Goal: Information Seeking & Learning: Learn about a topic

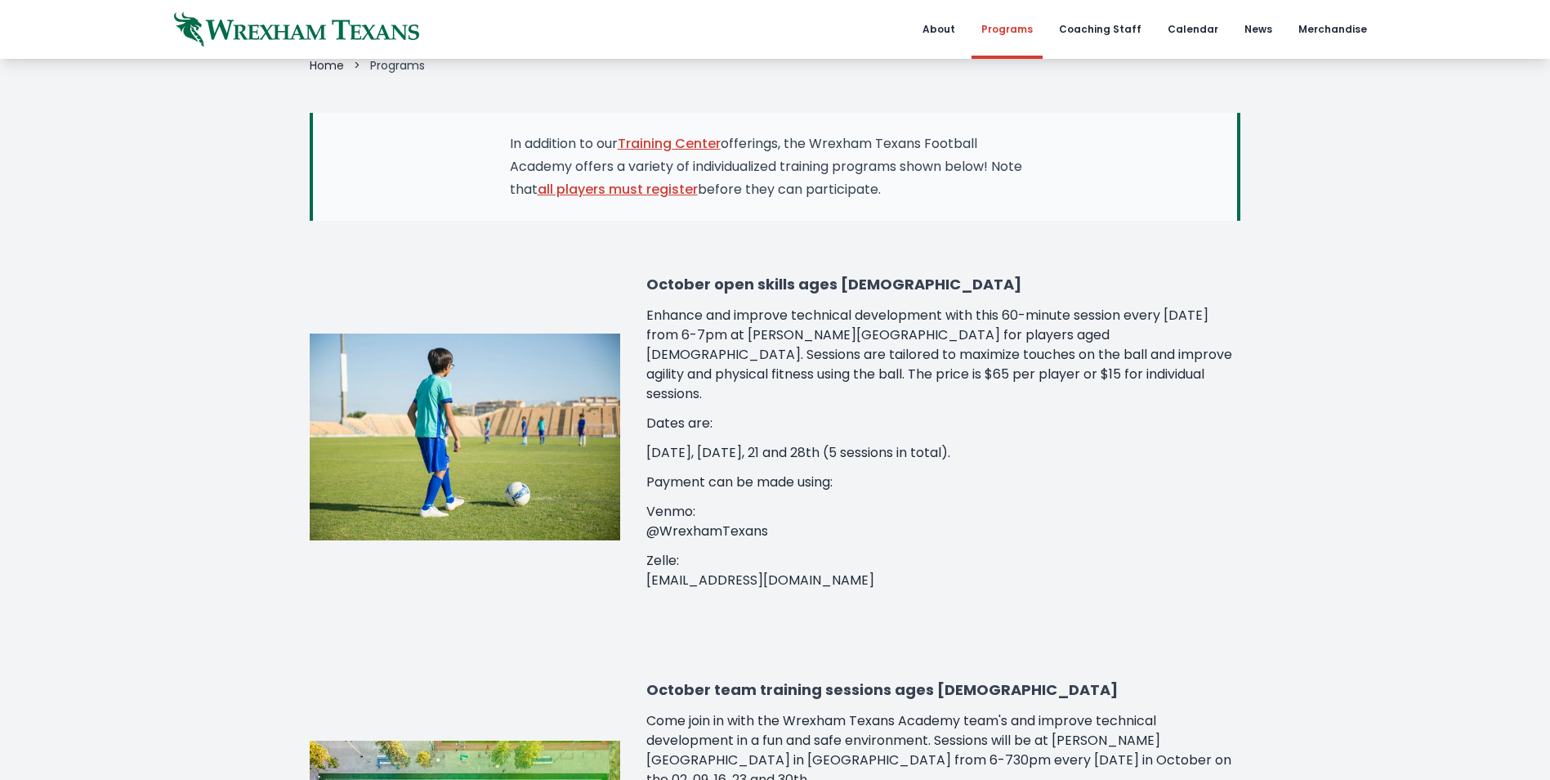
scroll to position [245, 0]
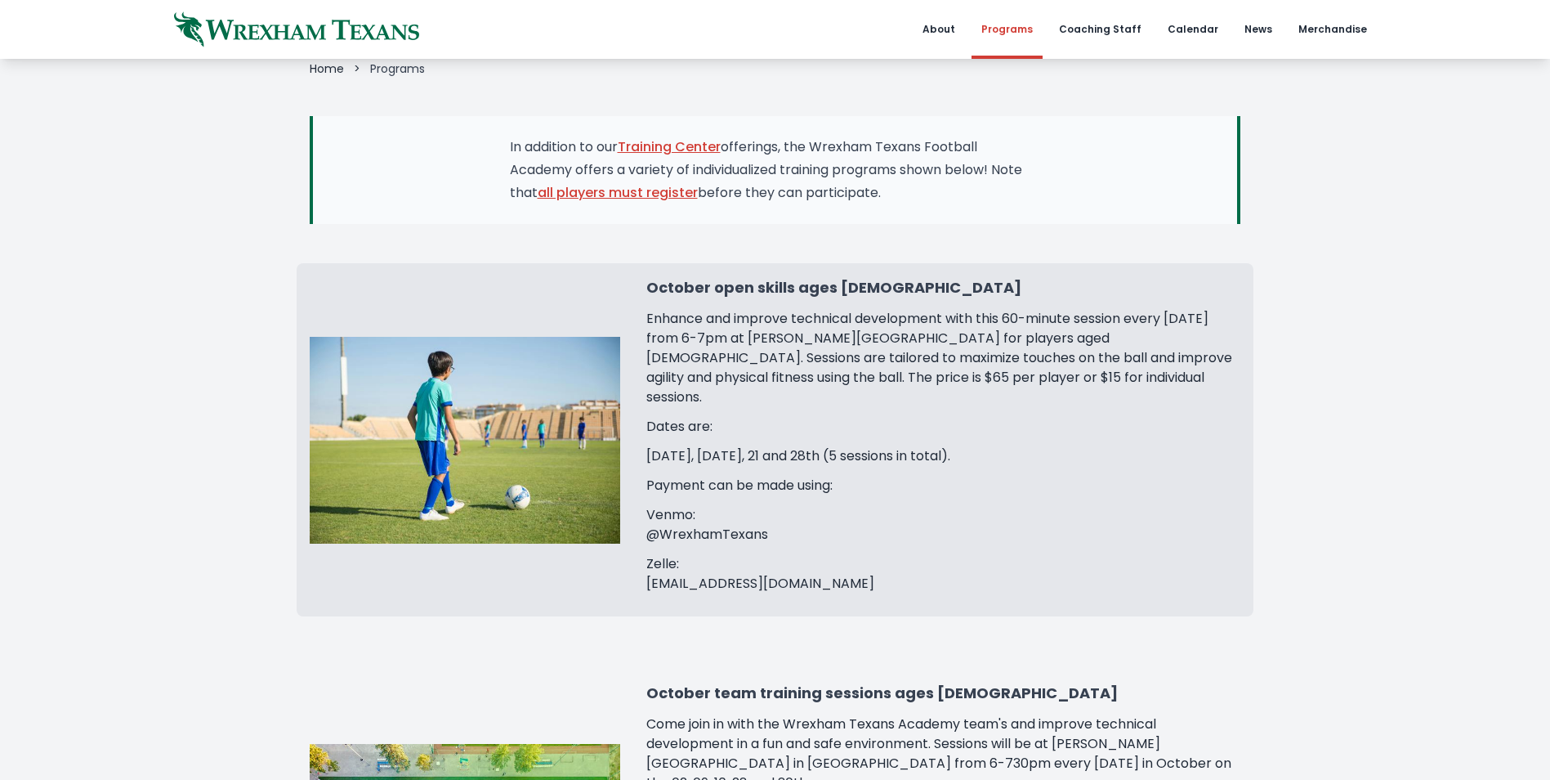
click at [813, 312] on p "Enhance and improve technical development with this 60-minute session every Tue…" at bounding box center [943, 358] width 594 height 98
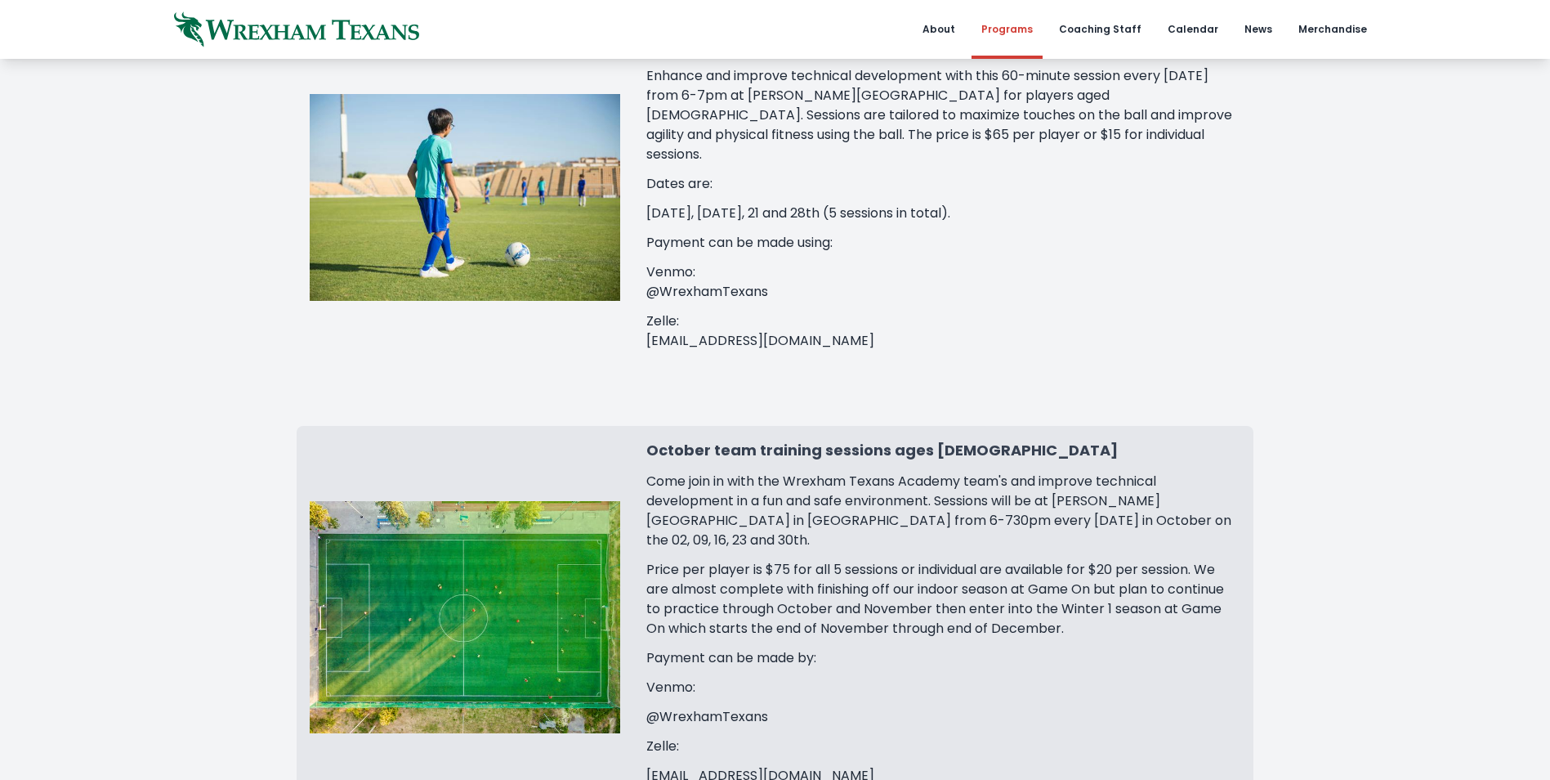
scroll to position [327, 0]
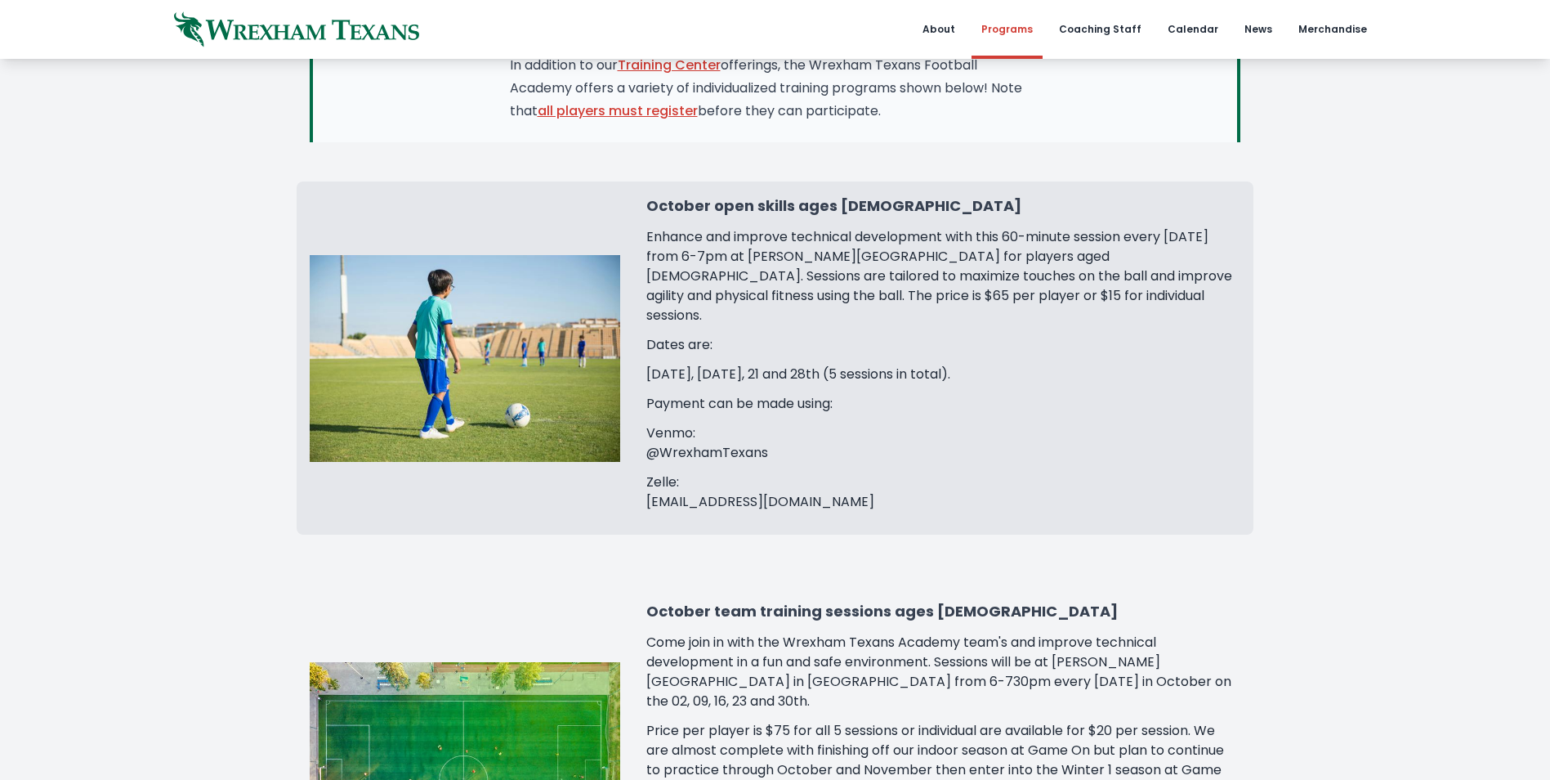
click at [1097, 284] on p "Enhance and improve technical development with this 60-minute session every Tue…" at bounding box center [943, 276] width 594 height 98
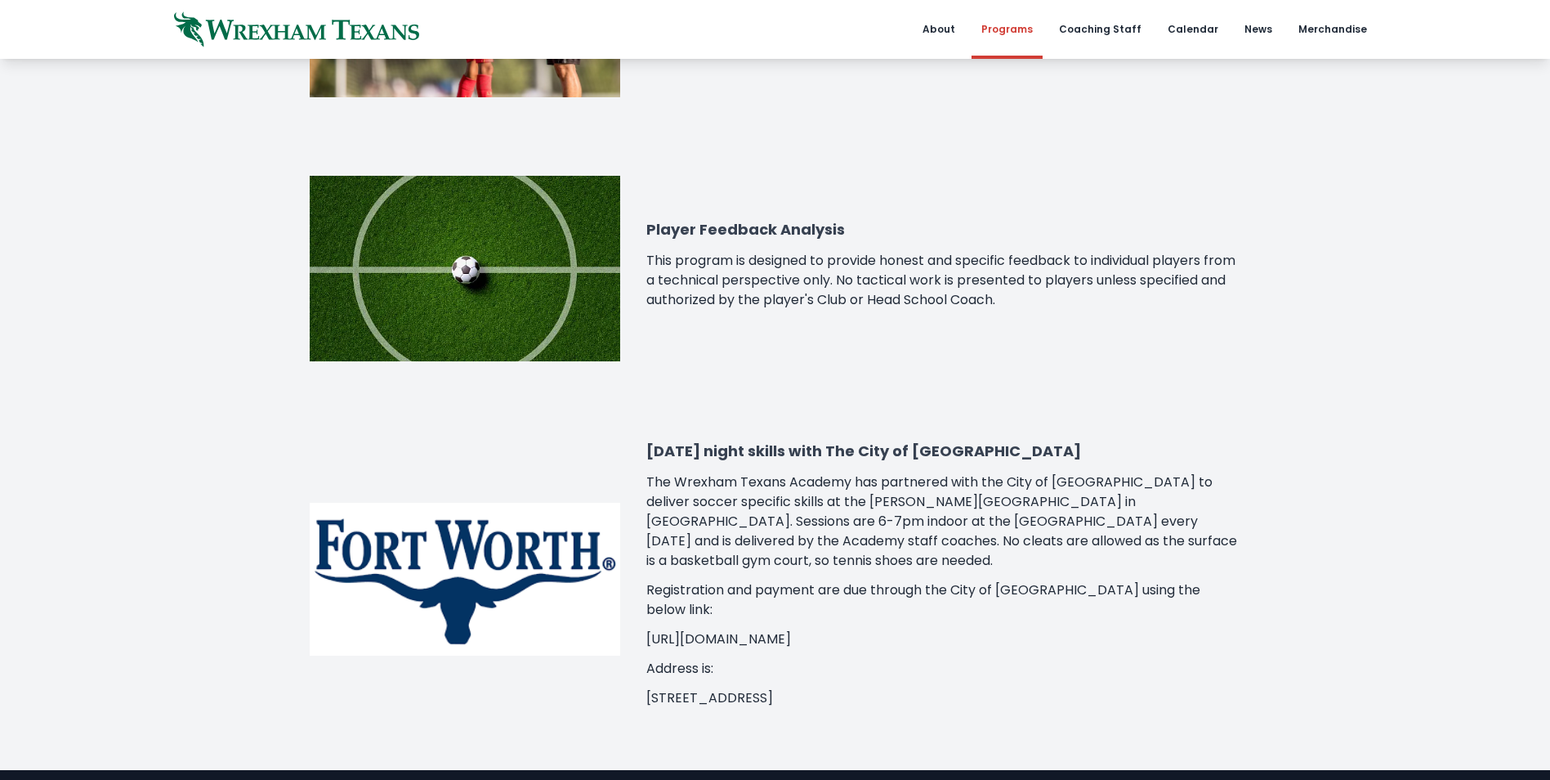
scroll to position [1553, 0]
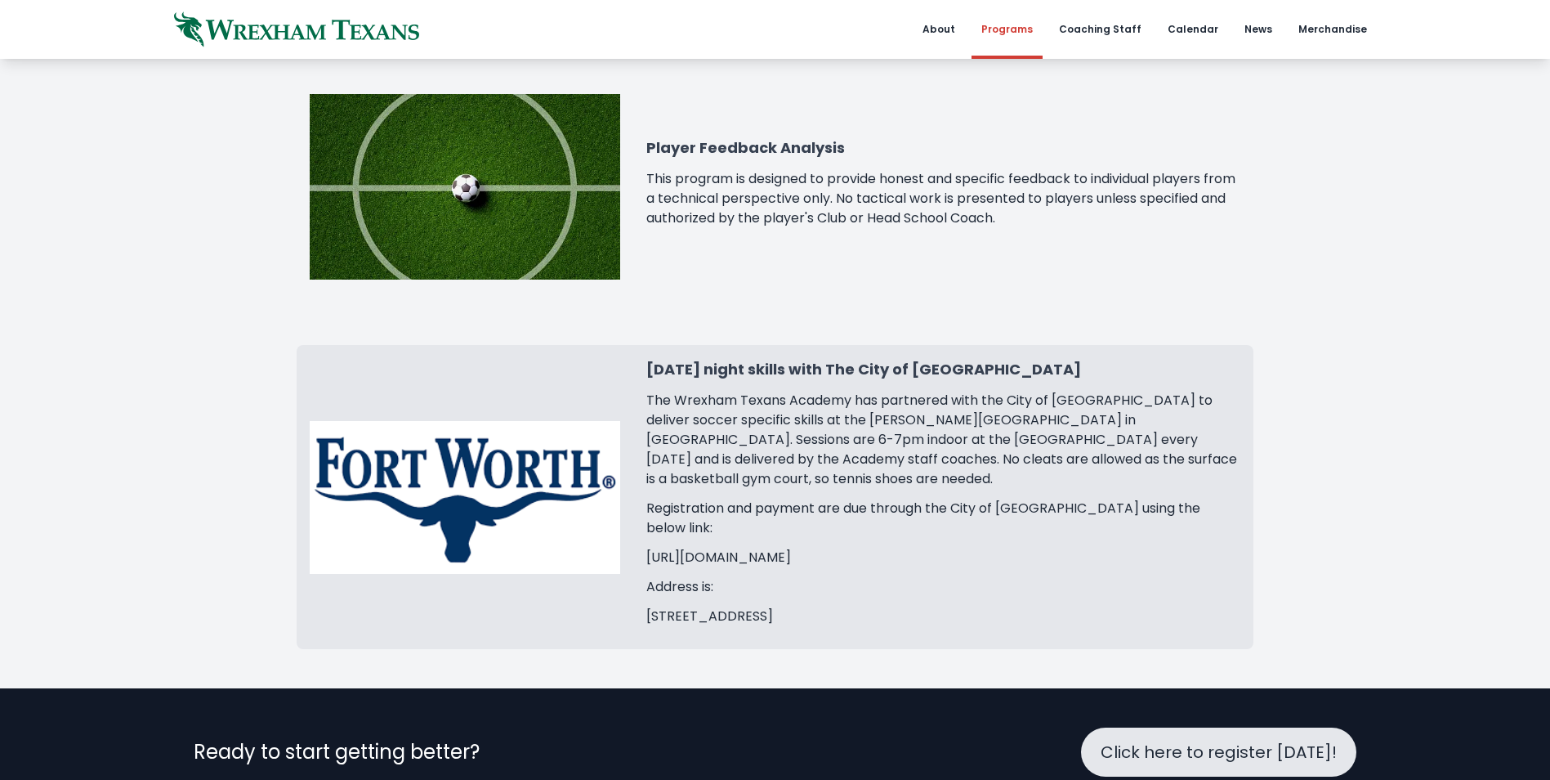
click at [1102, 391] on p "The Wrexham Texans Academy has partnered with the City of Forth Worth to delive…" at bounding box center [943, 440] width 594 height 98
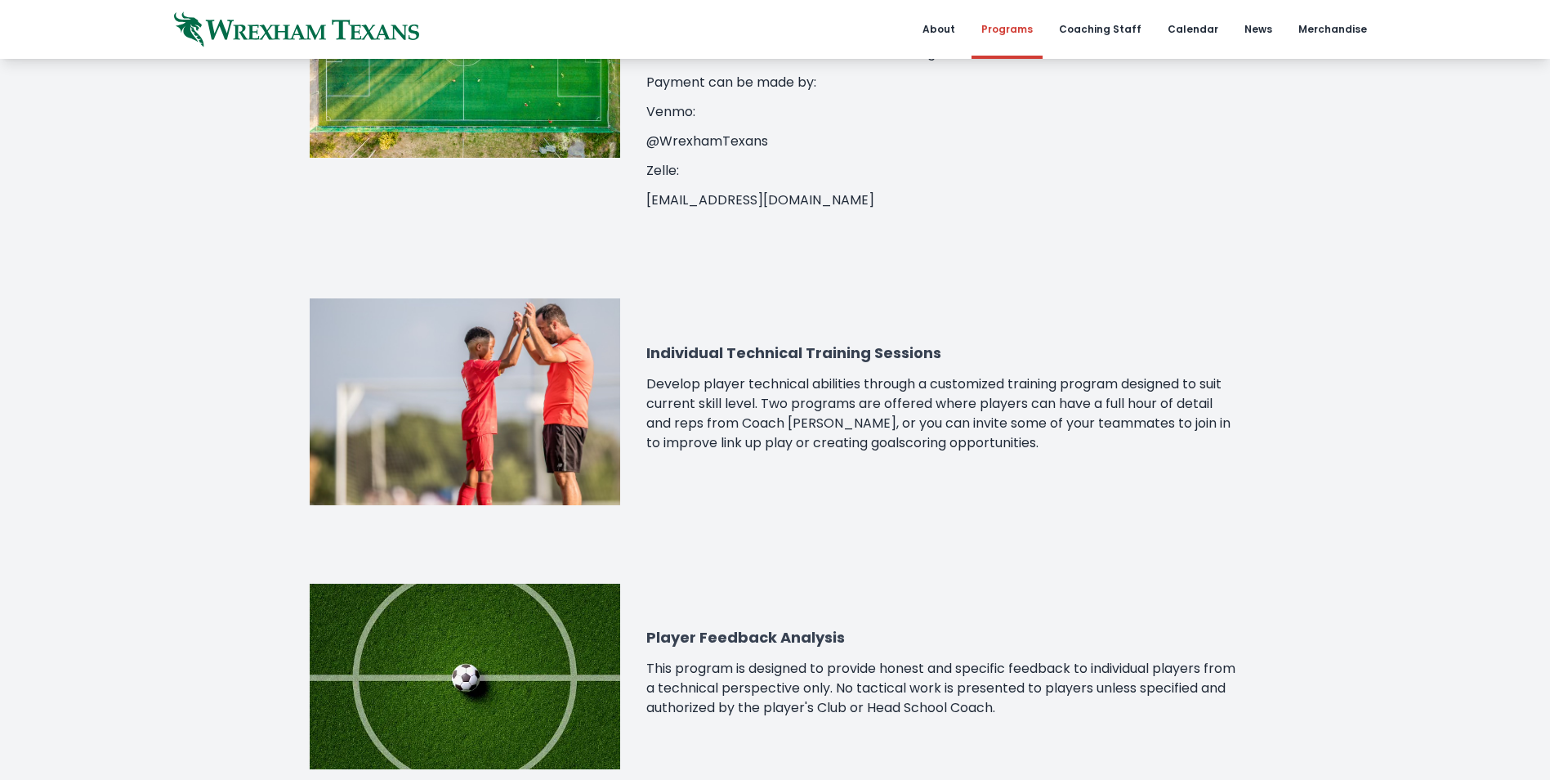
scroll to position [1062, 0]
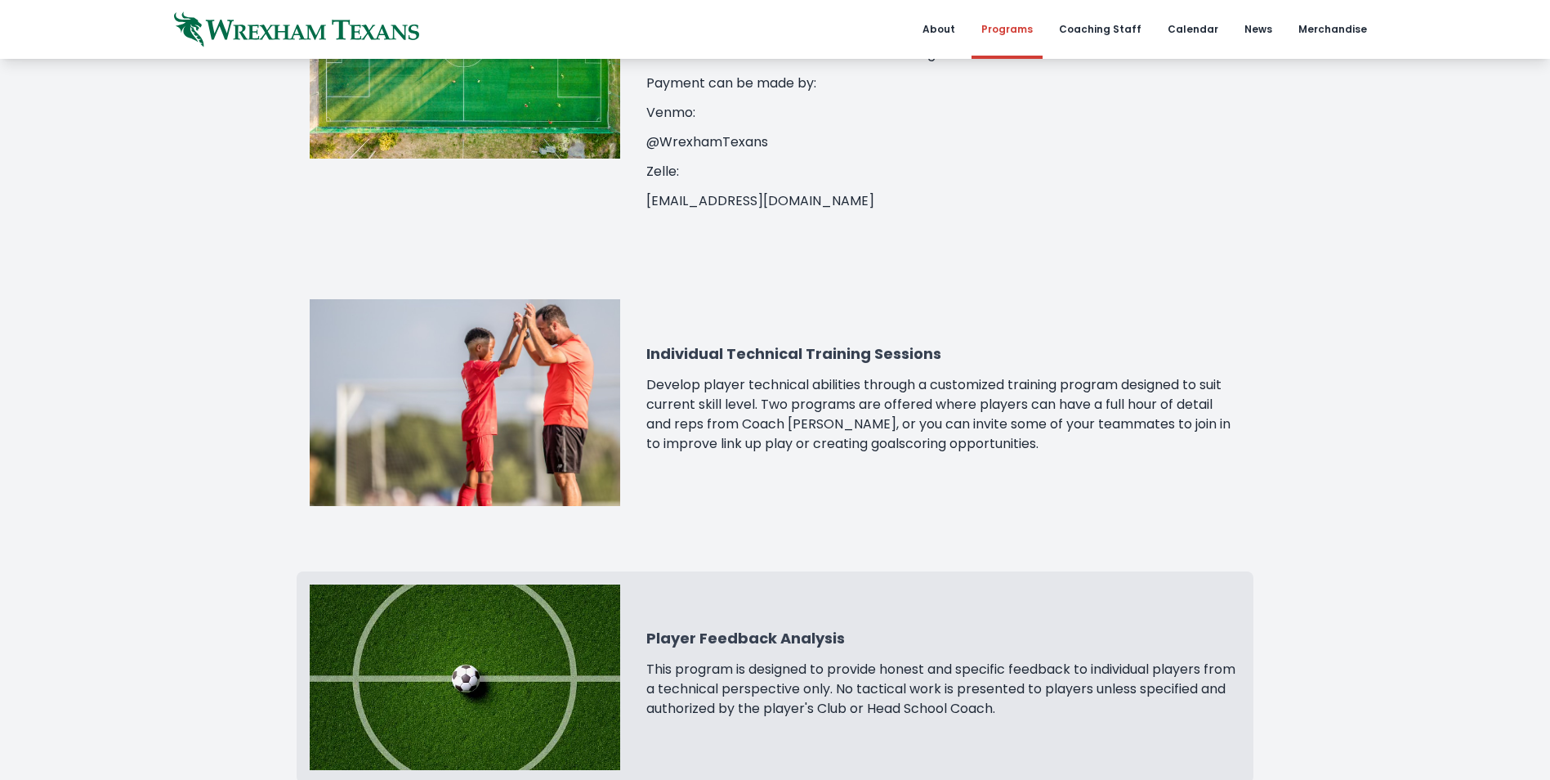
click at [1125, 659] on p "This program is designed to provide honest and specific feedback to individual …" at bounding box center [943, 688] width 594 height 59
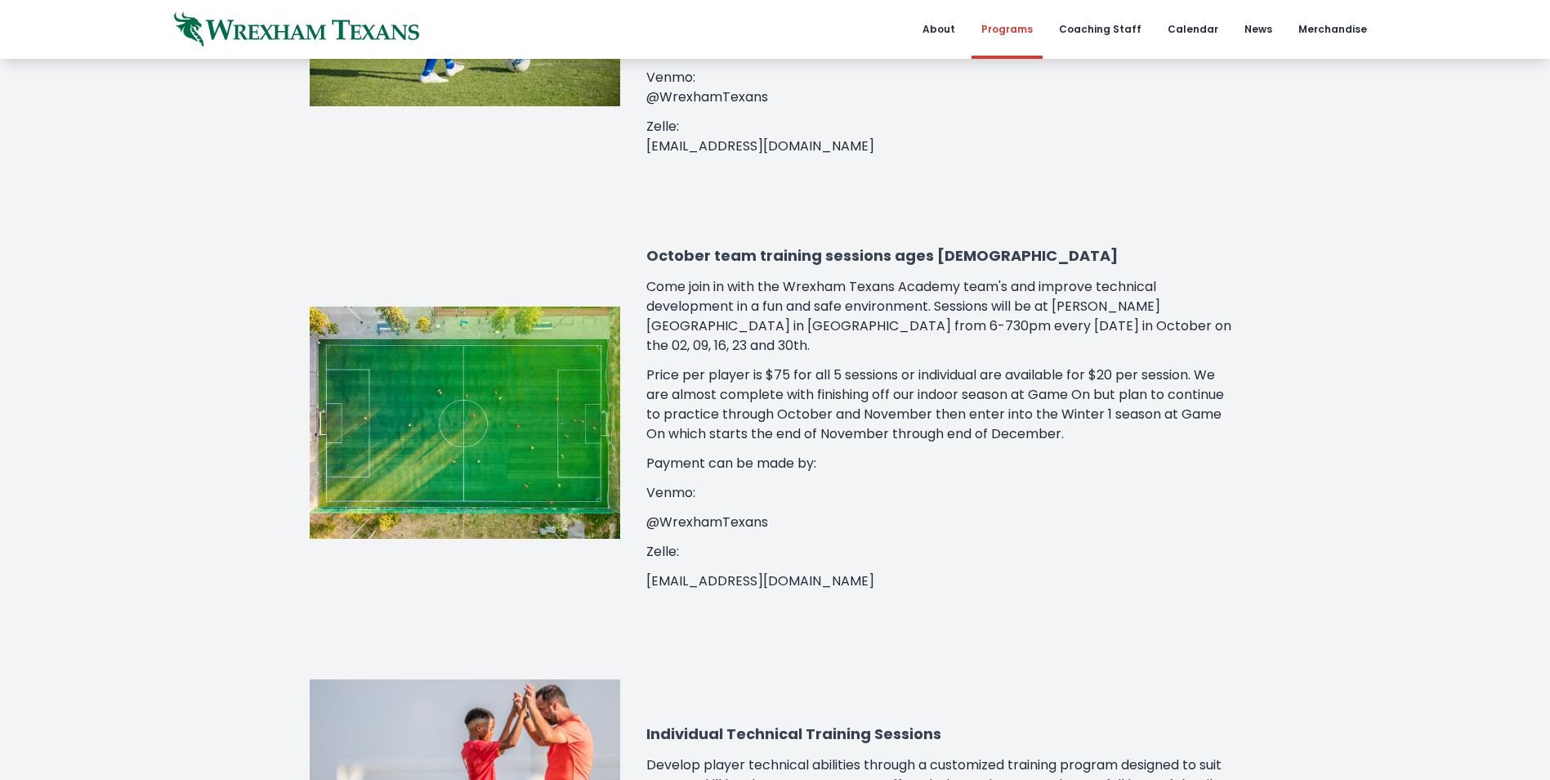
scroll to position [654, 0]
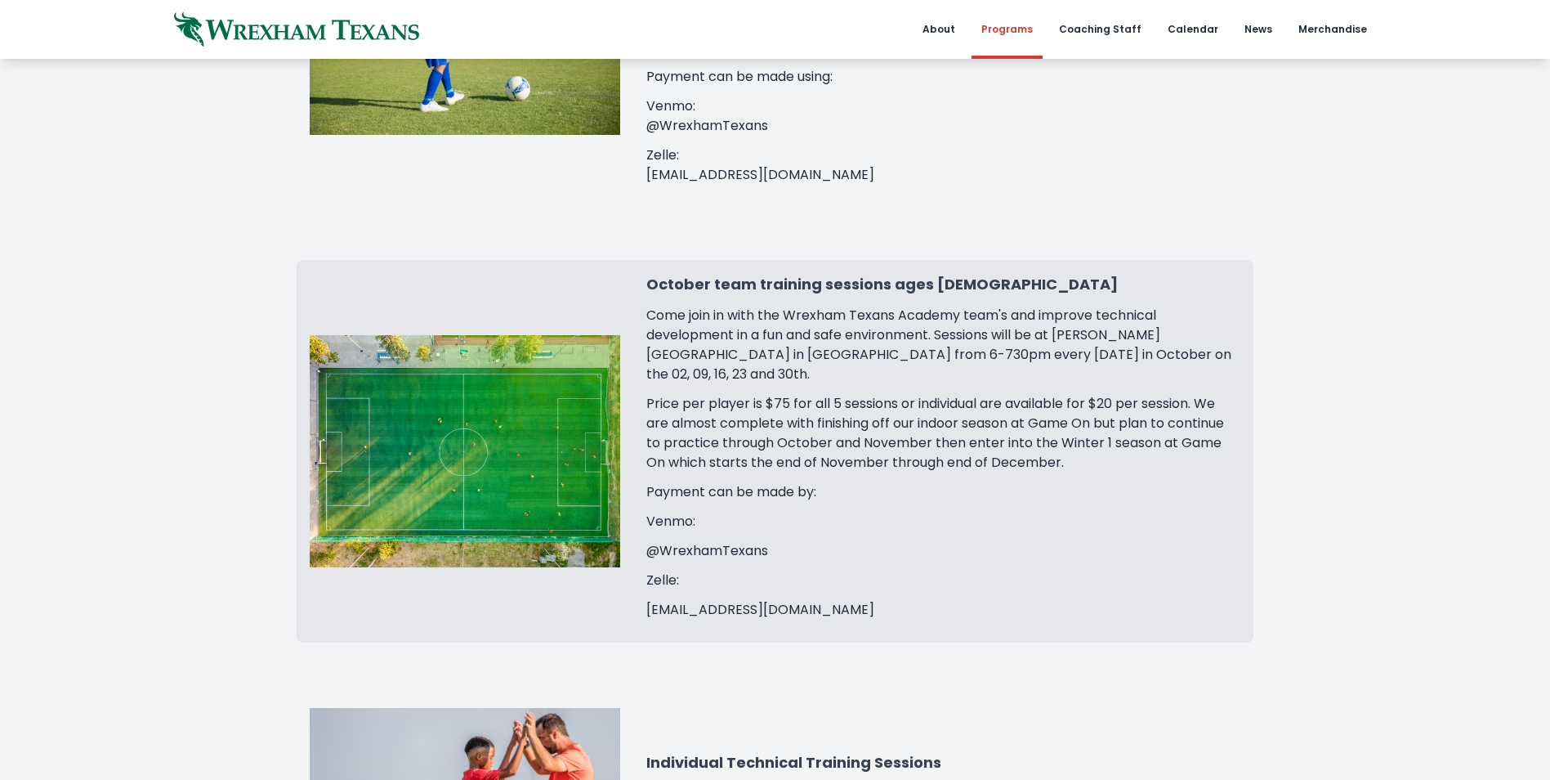
click at [1018, 394] on p "Price per player is $75 for all 5 sessions or individual are available for $20 …" at bounding box center [943, 433] width 594 height 78
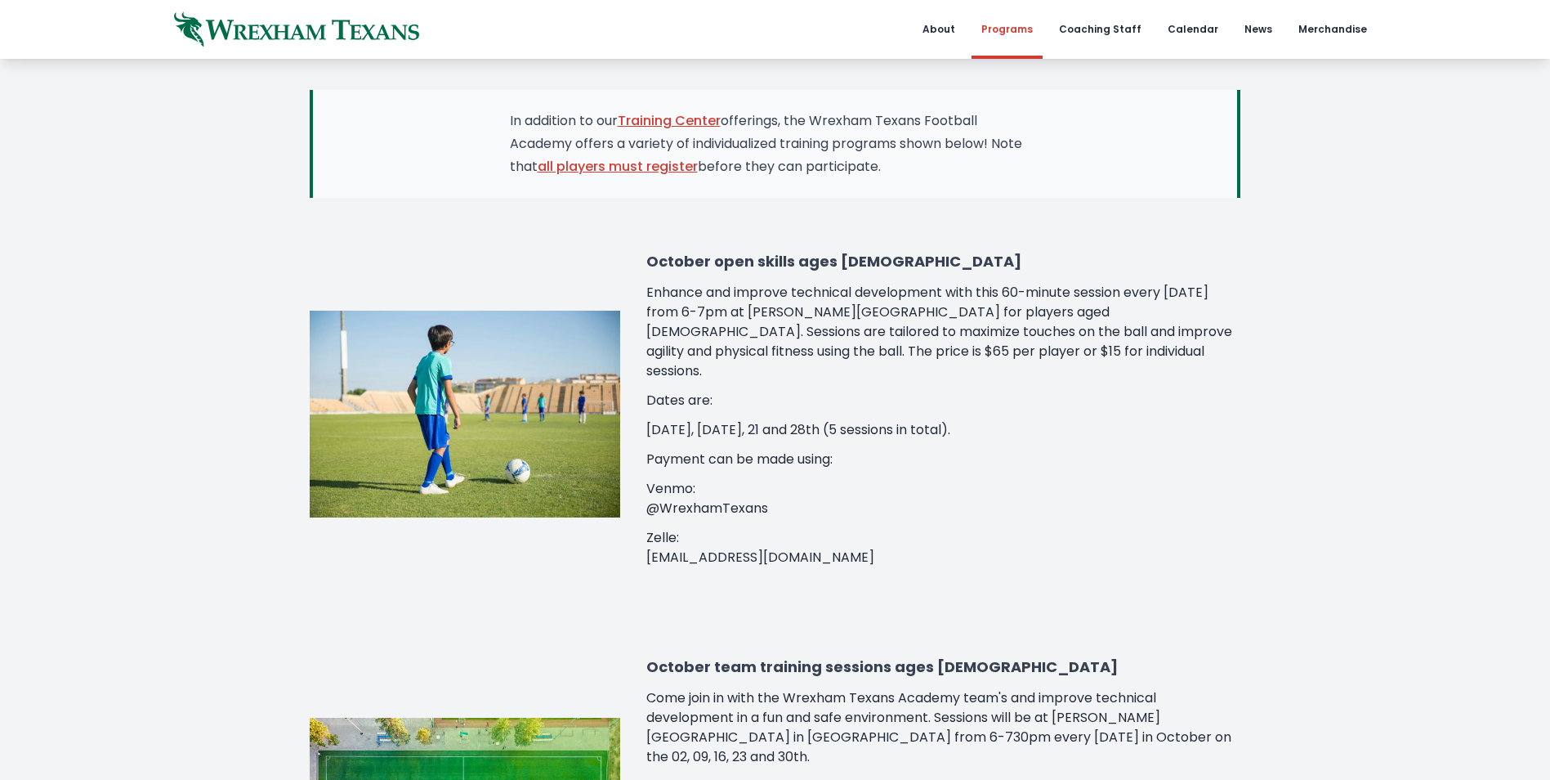
scroll to position [245, 0]
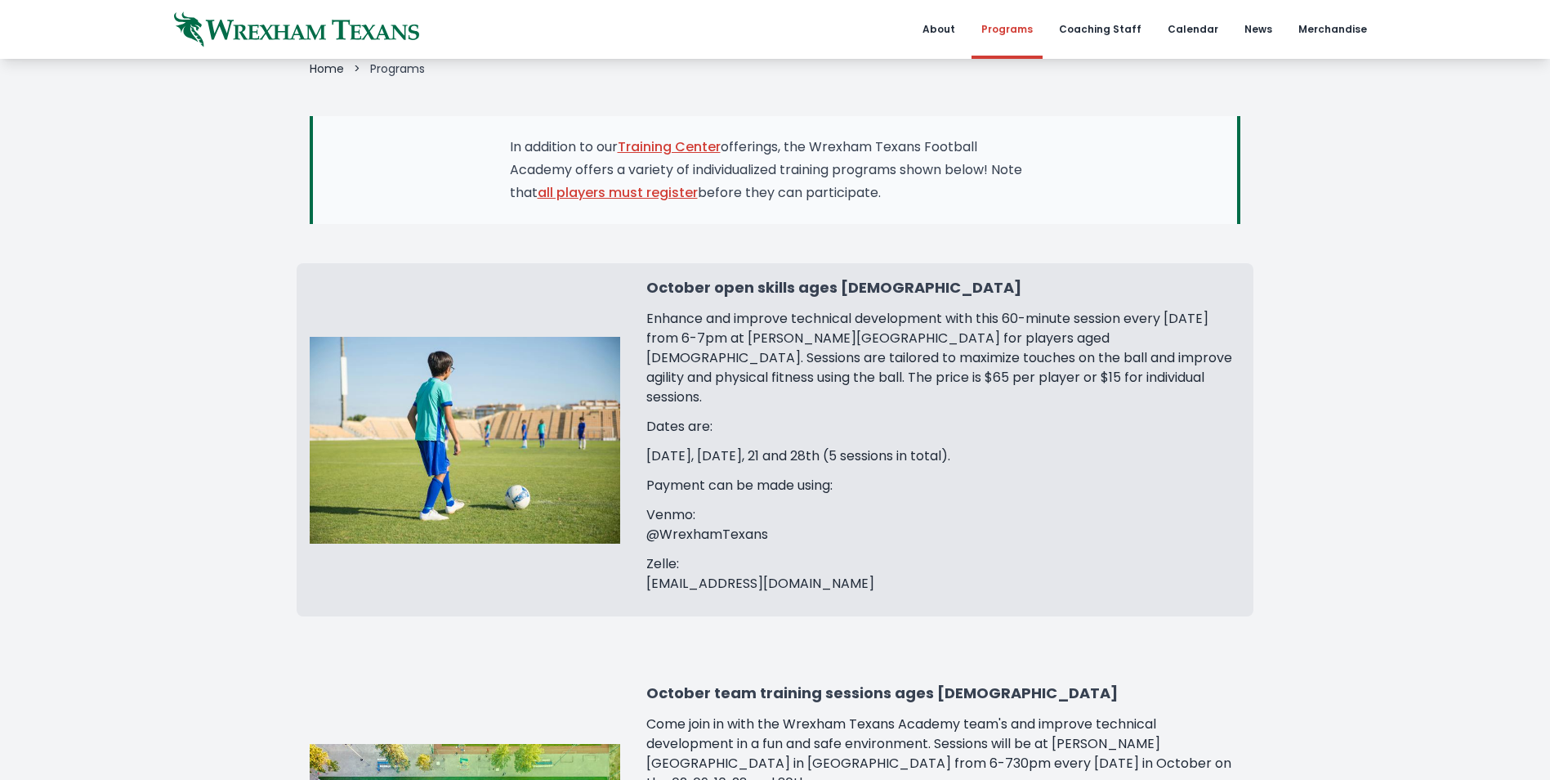
click at [999, 344] on p "Enhance and improve technical development with this 60-minute session every Tue…" at bounding box center [943, 358] width 594 height 98
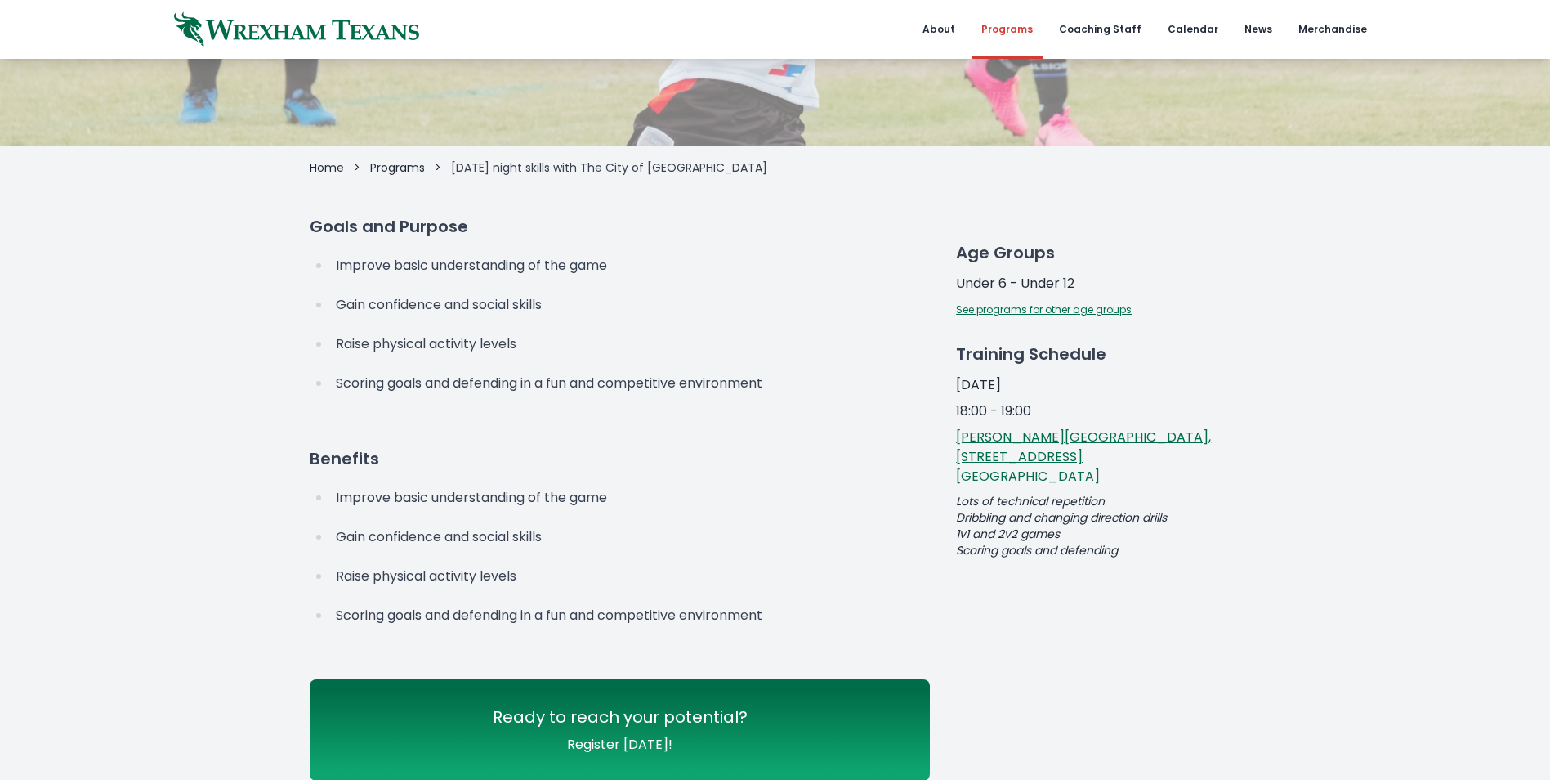
scroll to position [163, 0]
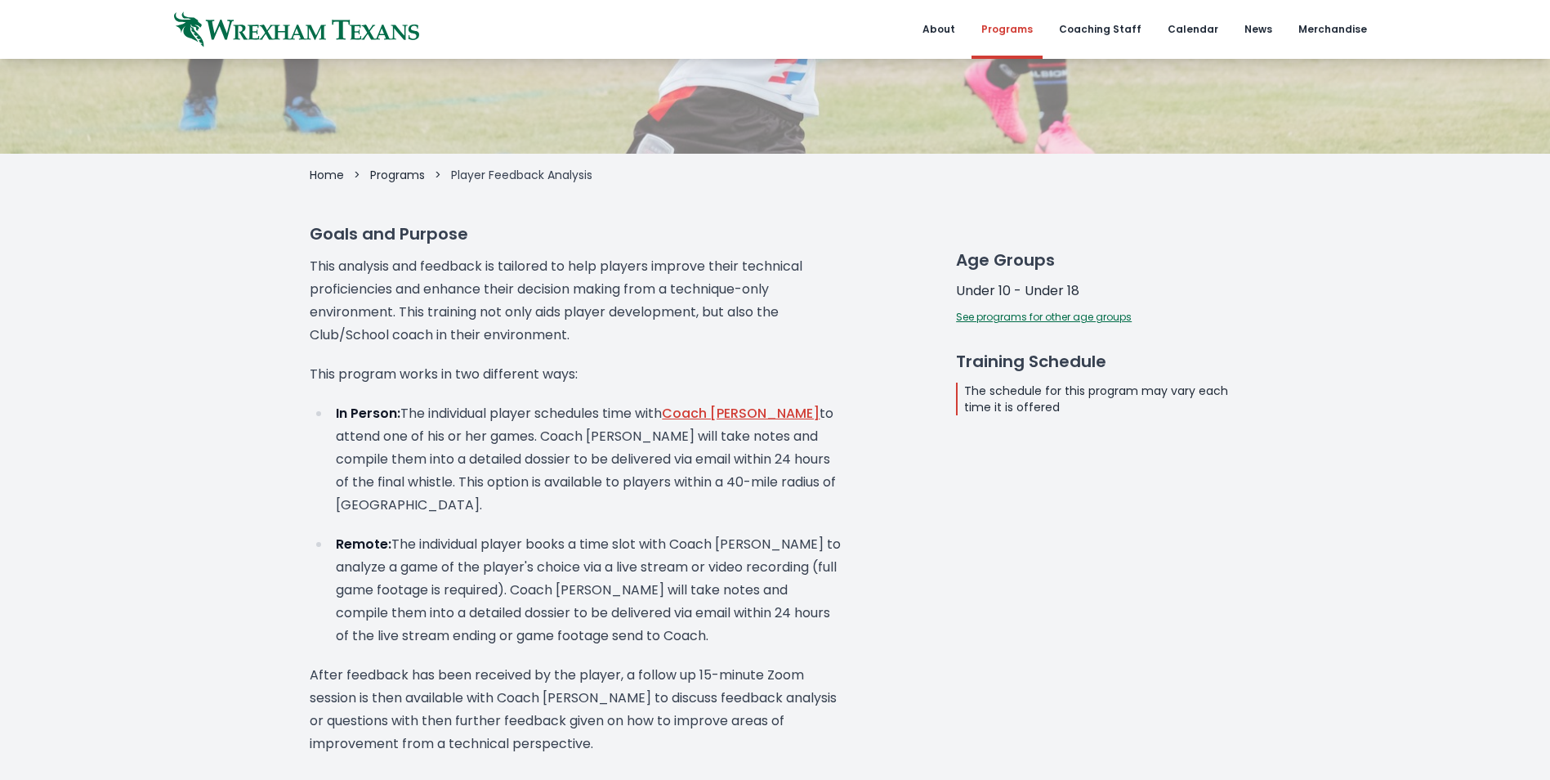
scroll to position [163, 0]
